Goal: Use online tool/utility: Utilize a website feature to perform a specific function

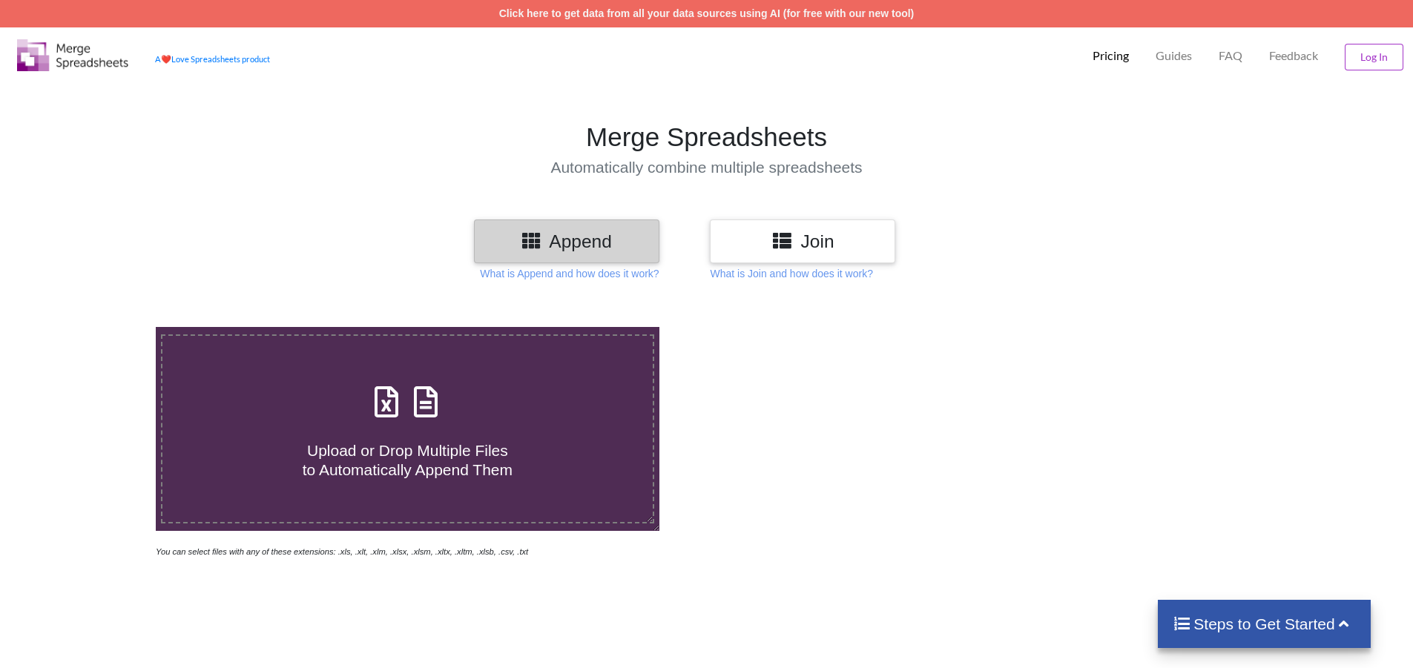
click at [397, 403] on icon at bounding box center [386, 394] width 37 height 31
click at [101, 327] on input "Upload or Drop Multiple Files to Automatically Append Them" at bounding box center [101, 327] width 0 height 0
type input "C:\fakepath\MARHABBA LOGIS..B159.xlsx"
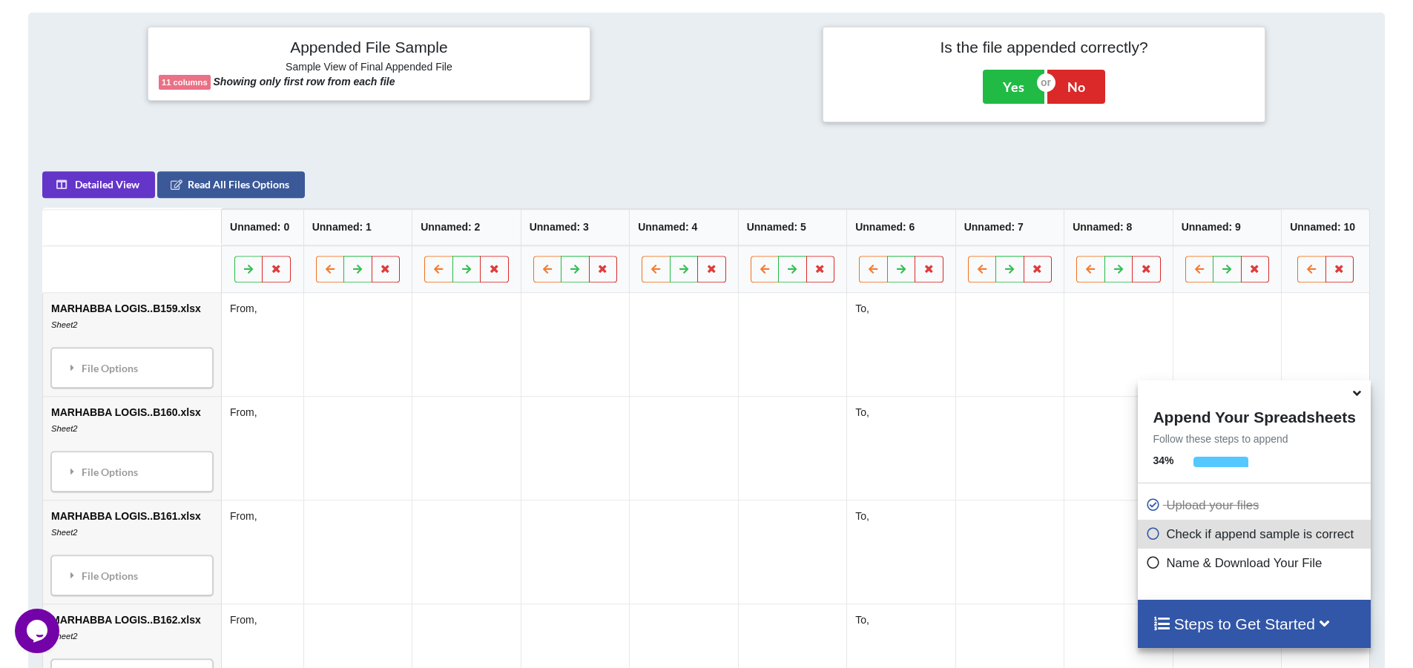
scroll to position [605, 0]
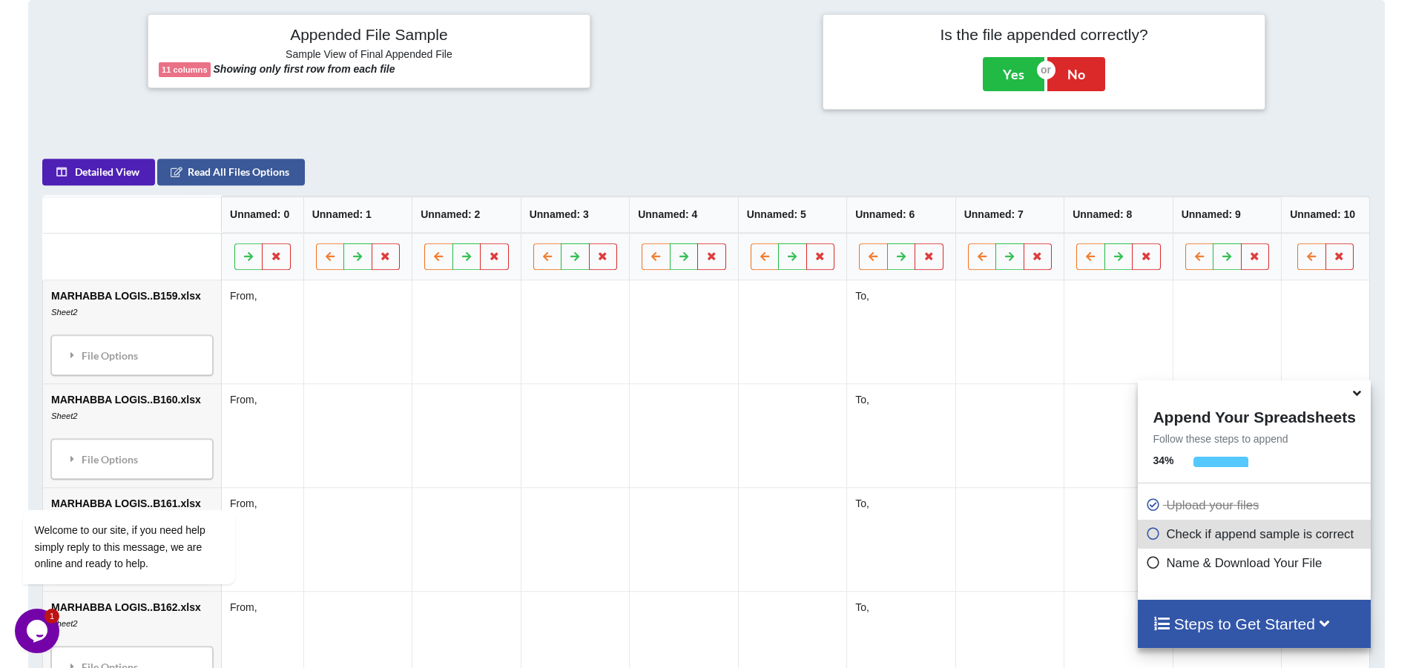
click at [92, 166] on button "Detailed View" at bounding box center [98, 172] width 113 height 27
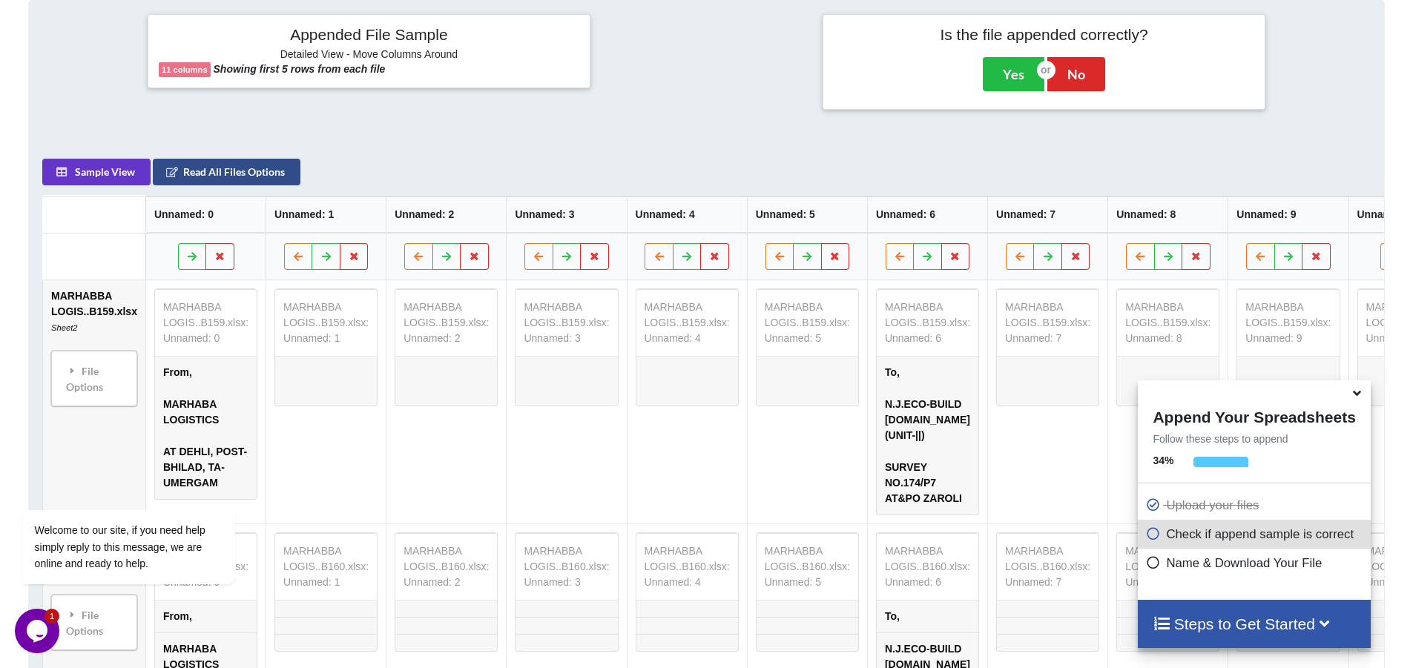
click at [185, 172] on button "Read All Files Options" at bounding box center [227, 172] width 148 height 27
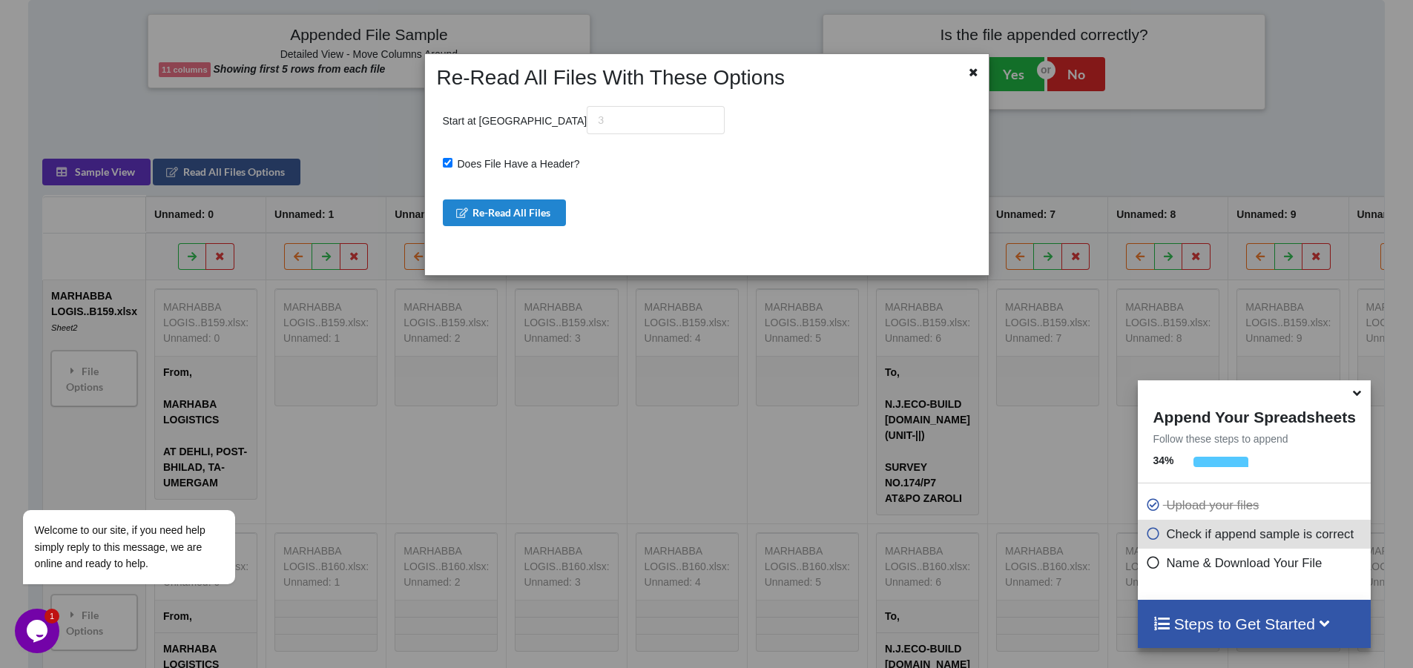
click at [126, 175] on div "Re-Read All Files With These Options Start at Row Does File Have a Header? Re-R…" at bounding box center [706, 334] width 1413 height 668
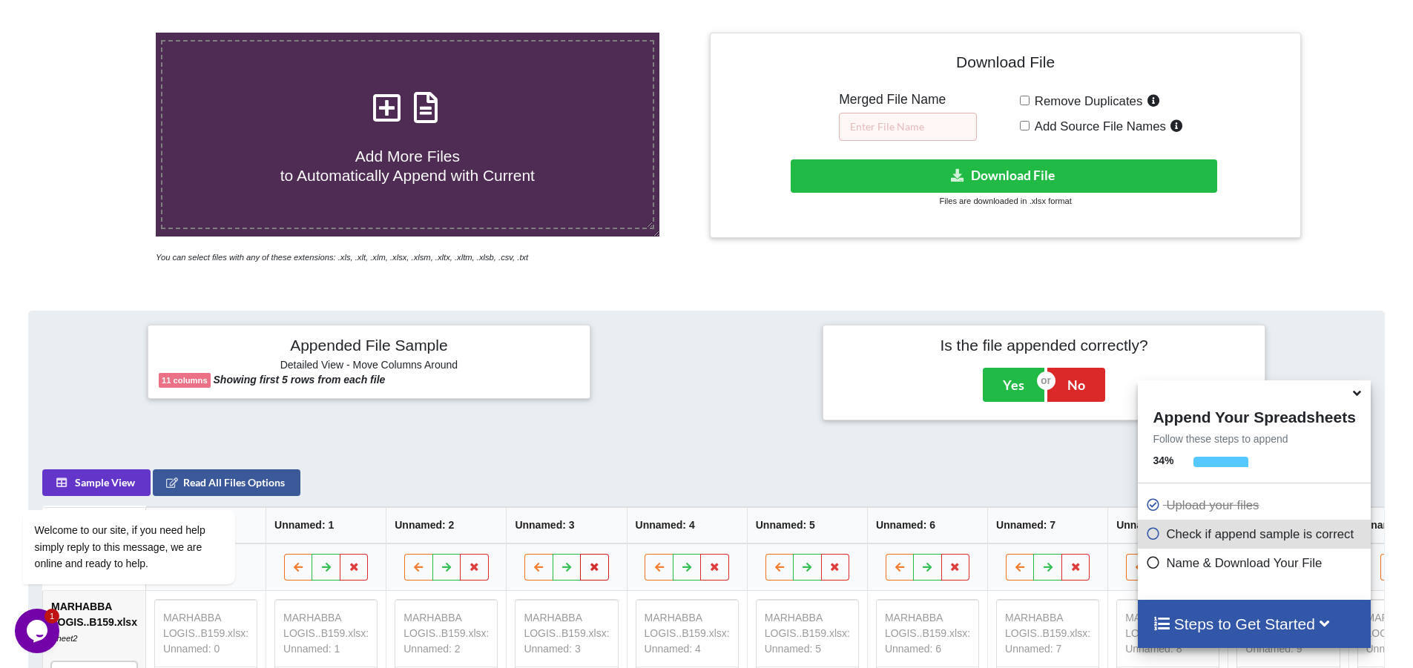
scroll to position [371, 0]
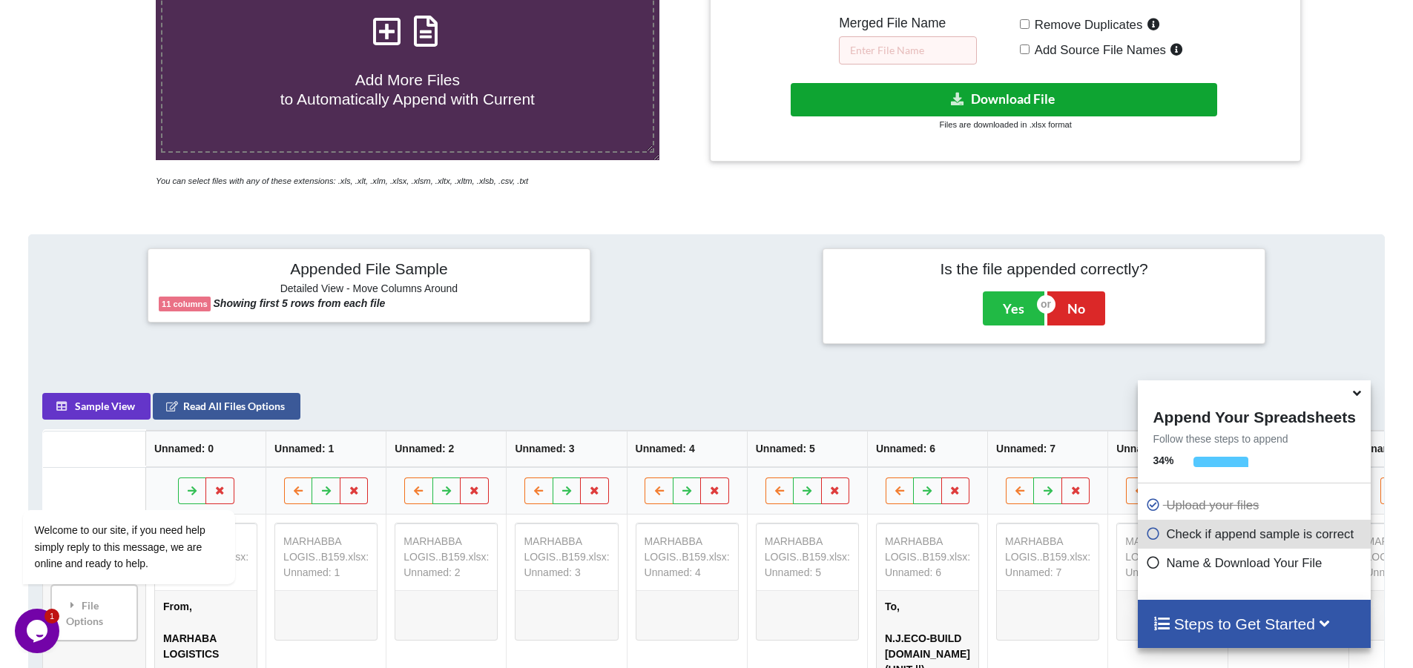
click at [955, 98] on icon at bounding box center [958, 98] width 16 height 11
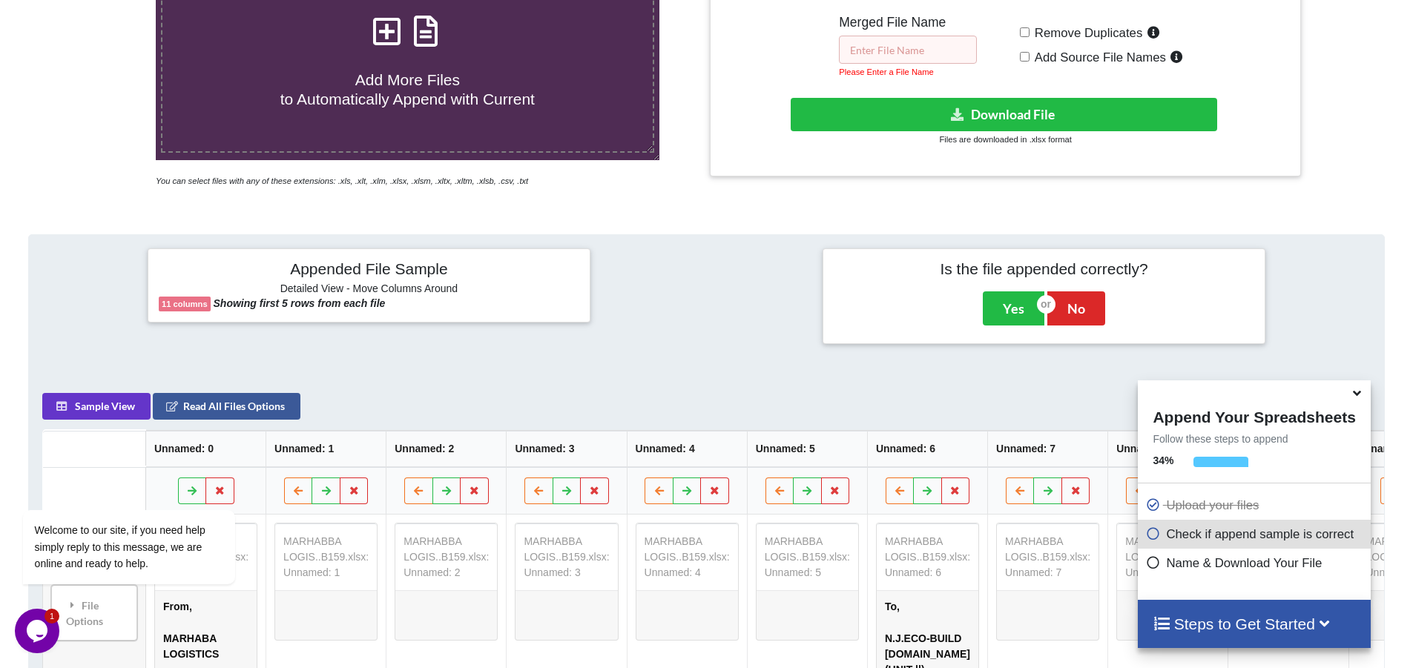
click at [923, 58] on input "text" at bounding box center [908, 50] width 138 height 28
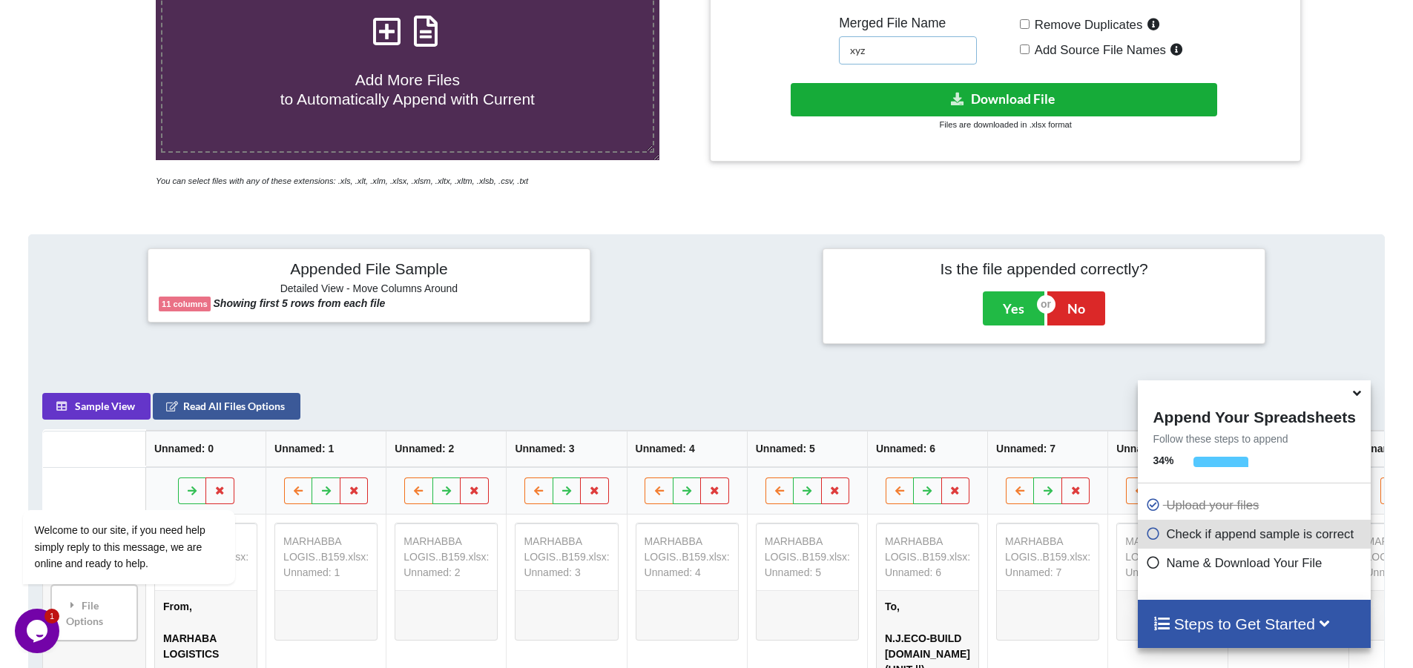
type input "xyz"
click at [957, 93] on icon at bounding box center [958, 98] width 16 height 11
